Goal: Task Accomplishment & Management: Complete application form

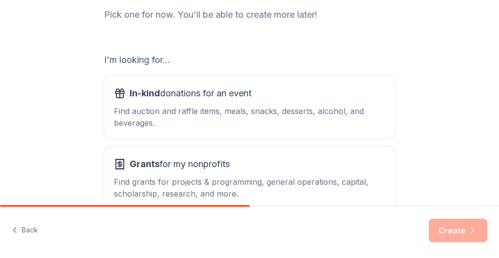
scroll to position [120, 0]
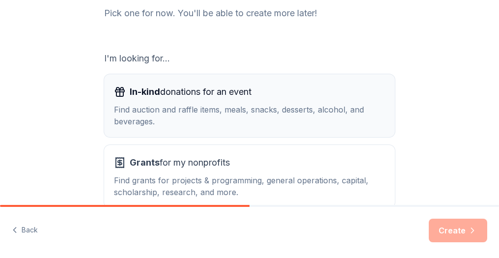
click at [140, 101] on div "In-kind donations for an event Find auction and raffle items, meals, snacks, de…" at bounding box center [249, 105] width 271 height 43
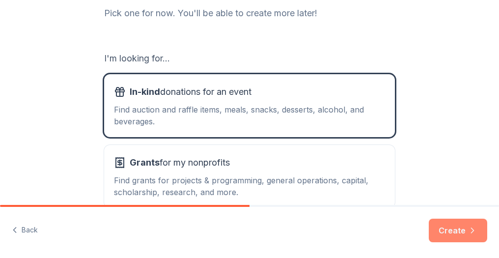
click at [466, 230] on button "Create" at bounding box center [458, 231] width 58 height 24
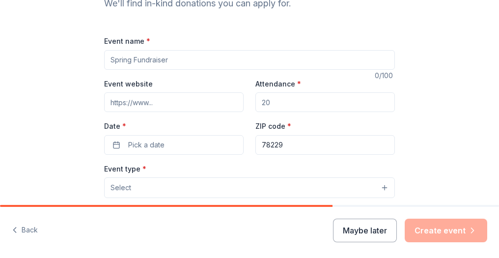
scroll to position [115, 0]
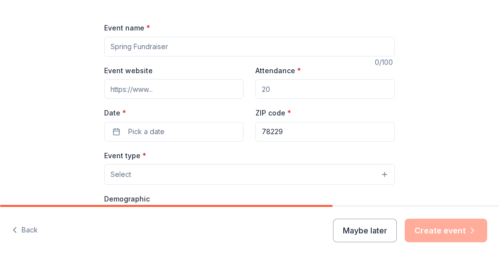
click at [137, 52] on input "Event name *" at bounding box center [249, 47] width 291 height 20
type input "FAll Festival and Silent Auction"
click at [269, 92] on input "Attendance *" at bounding box center [324, 89] width 139 height 20
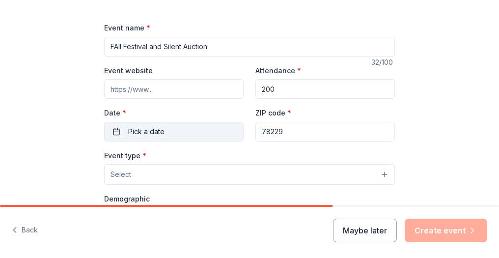
type input "200"
click at [178, 132] on button "Pick a date" at bounding box center [173, 132] width 139 height 20
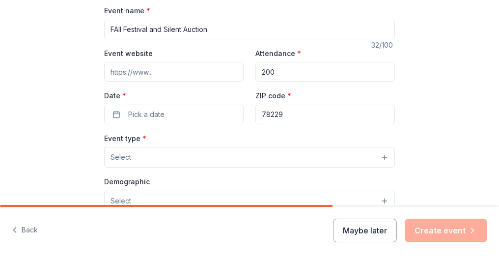
scroll to position [135, 0]
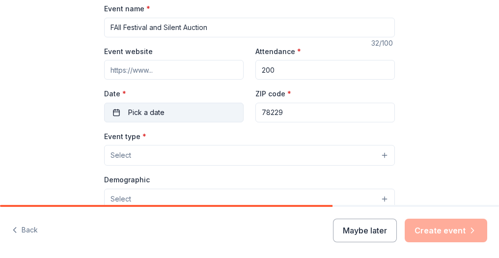
click at [122, 106] on button "Pick a date" at bounding box center [173, 113] width 139 height 20
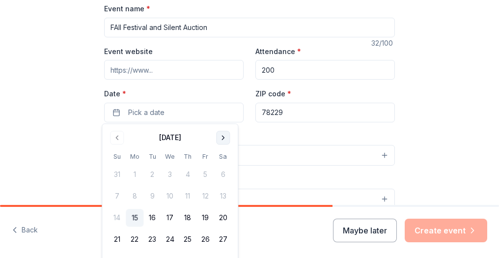
click at [222, 138] on button "Go to next month" at bounding box center [223, 138] width 14 height 14
click at [205, 217] on button "17" at bounding box center [205, 218] width 18 height 18
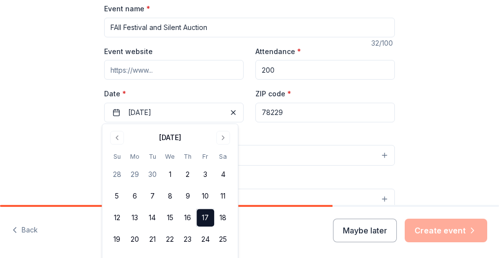
click at [279, 162] on button "Select" at bounding box center [249, 155] width 291 height 21
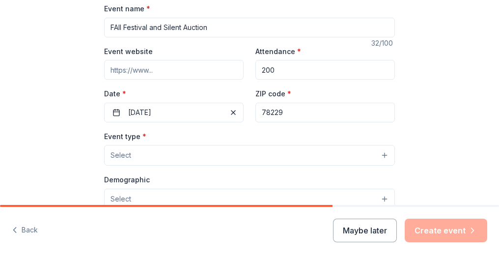
click at [139, 152] on button "Select" at bounding box center [249, 155] width 291 height 21
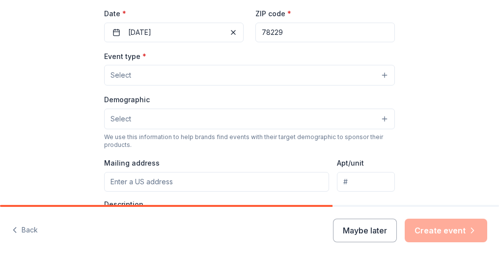
scroll to position [222, 0]
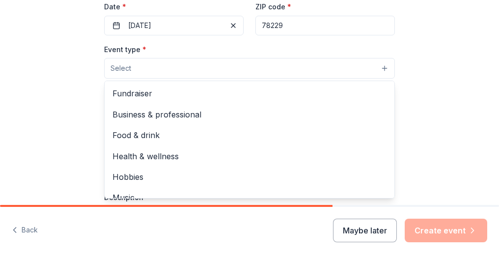
click at [379, 68] on button "Select" at bounding box center [249, 68] width 291 height 21
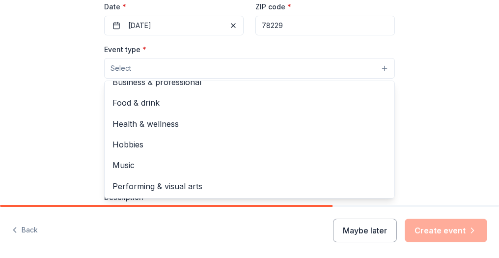
scroll to position [12, 0]
